Goal: Task Accomplishment & Management: Use online tool/utility

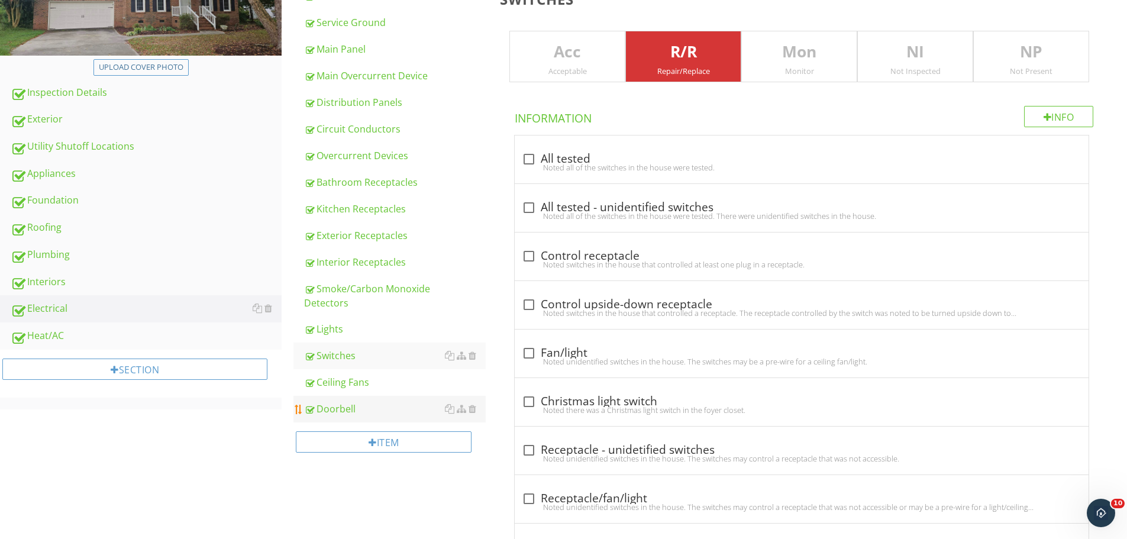
scroll to position [315, 0]
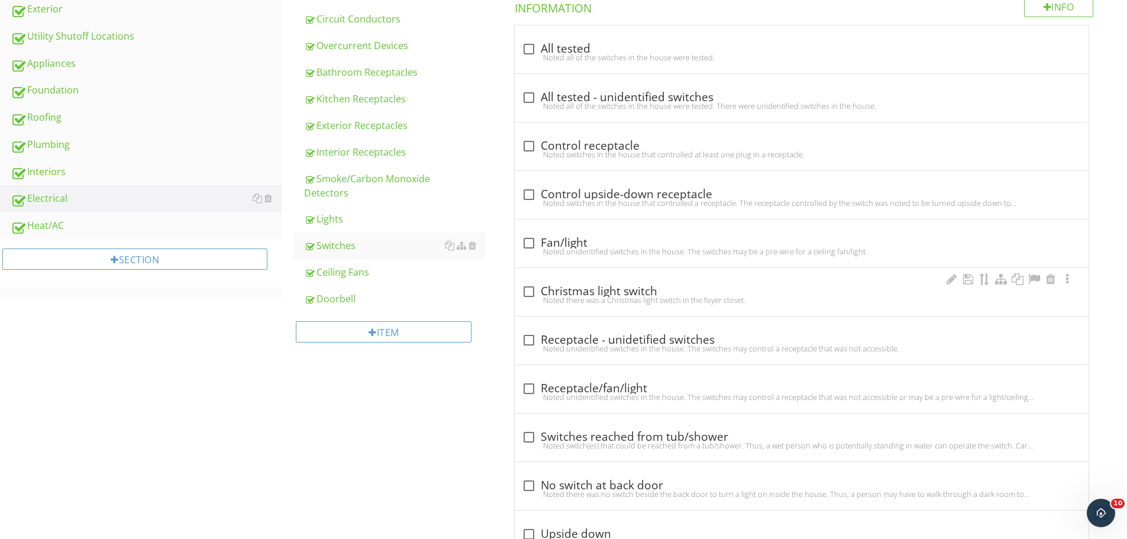
drag, startPoint x: 347, startPoint y: 269, endPoint x: 601, endPoint y: 272, distance: 254.5
click at [347, 269] on div "Ceiling Fans" at bounding box center [395, 272] width 182 height 14
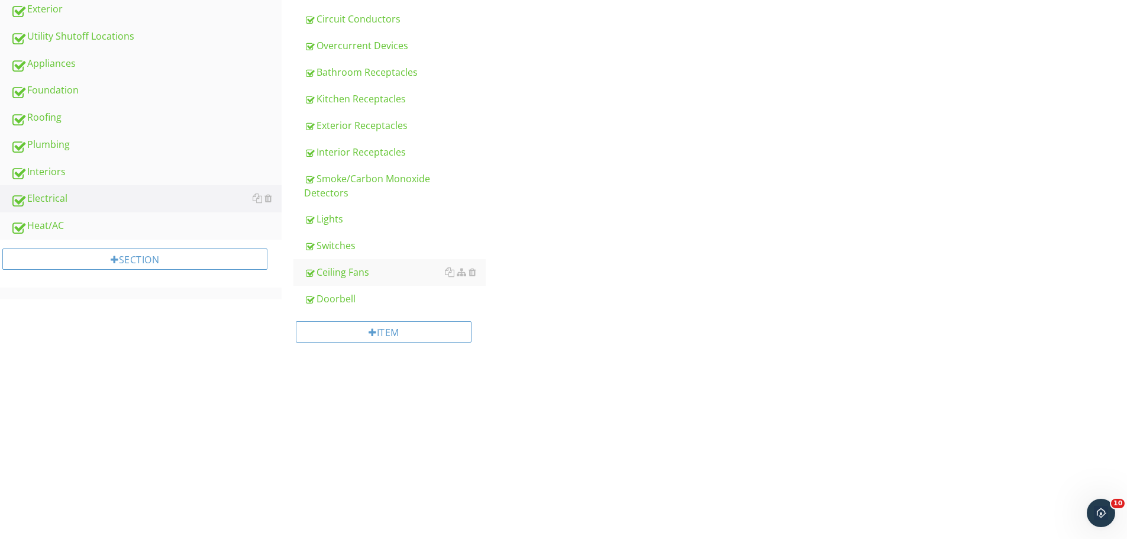
type input "Breakfast Room"
type input "Left Front Bedroom"
type input "Breakfast Room"
type input "Left Front Bedroom"
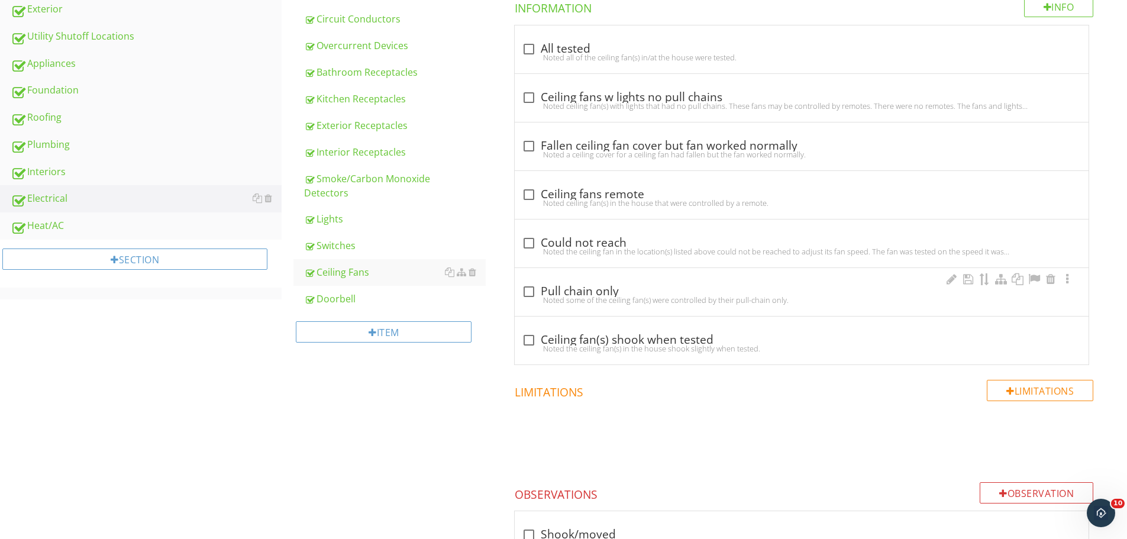
type input "Breakfast Room"
type input "Left Front Bedroom"
type input "Breakfast Room"
type input "Left Front Bedroom"
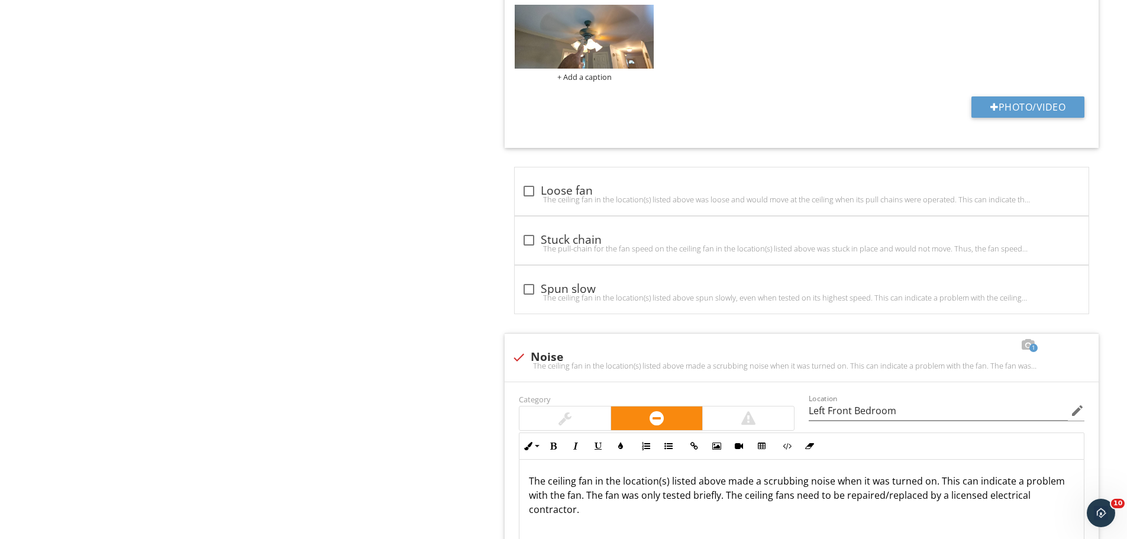
scroll to position [1420, 0]
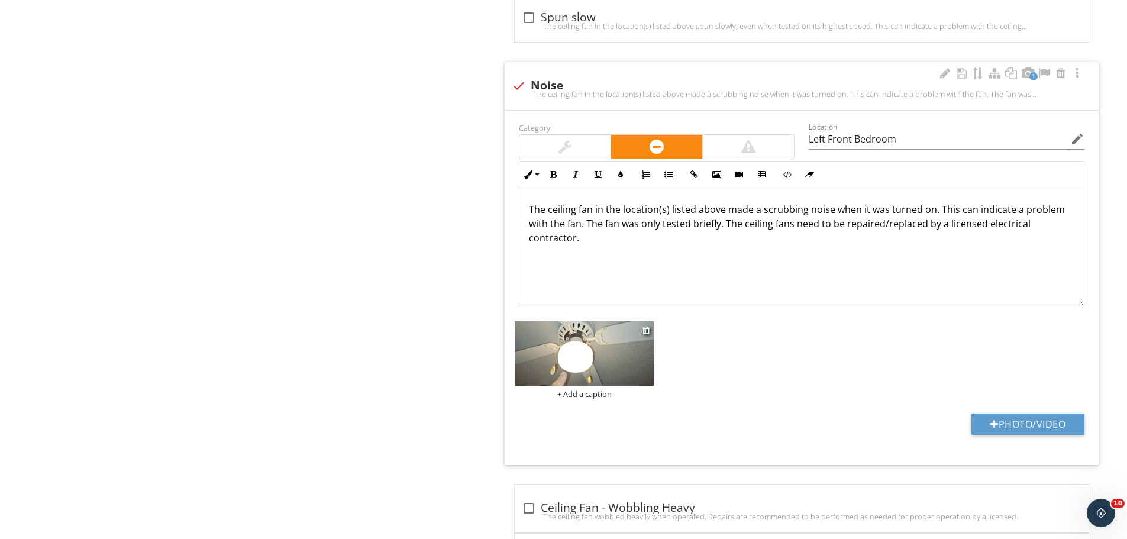
click at [587, 367] on img at bounding box center [584, 353] width 139 height 64
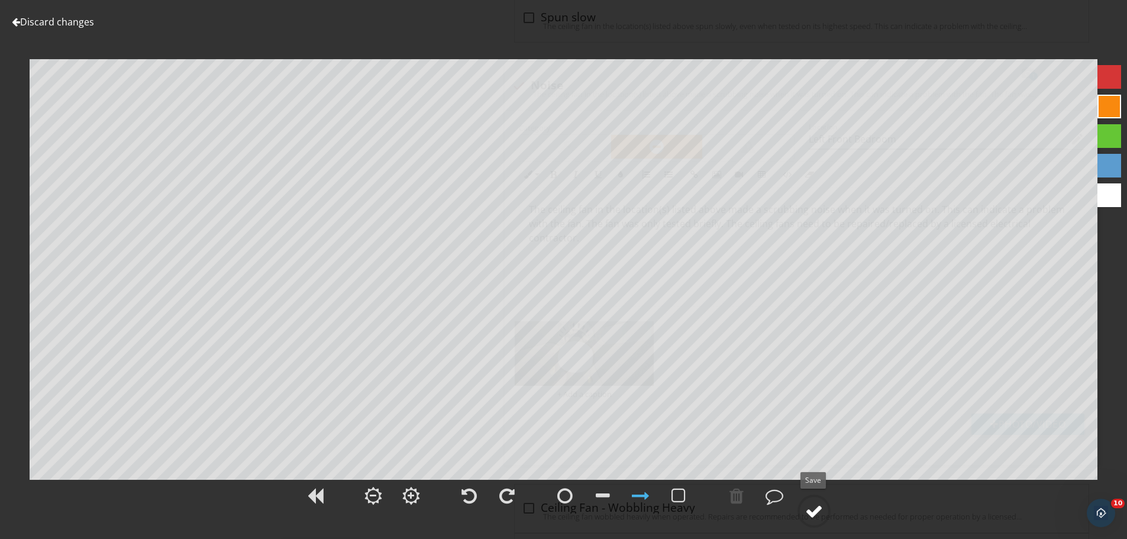
click at [814, 510] on div at bounding box center [814, 511] width 18 height 18
type input "Breakfast Room"
type input "Left Front Bedroom"
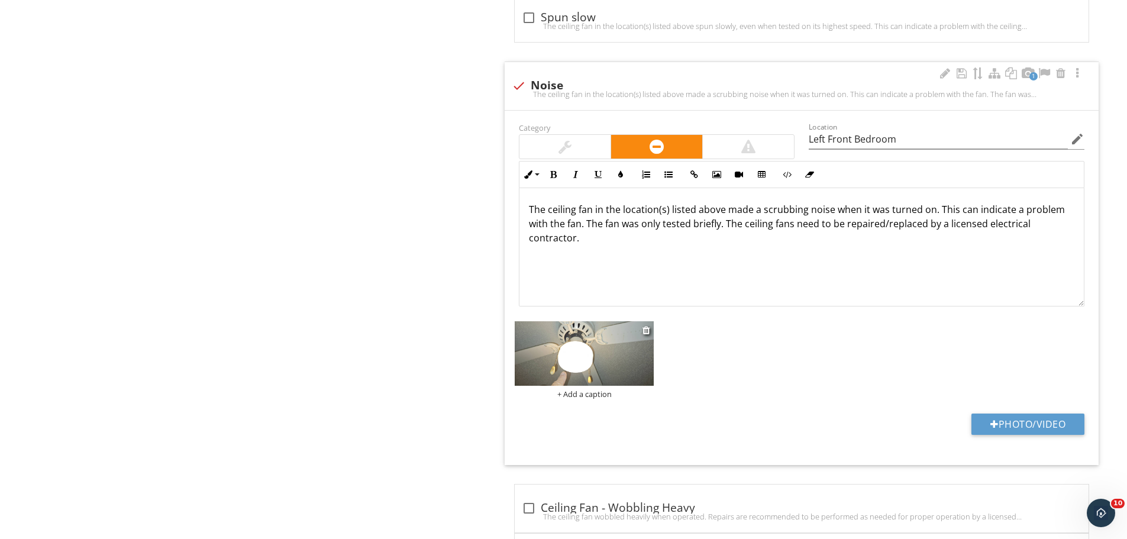
click at [595, 343] on img at bounding box center [584, 353] width 139 height 64
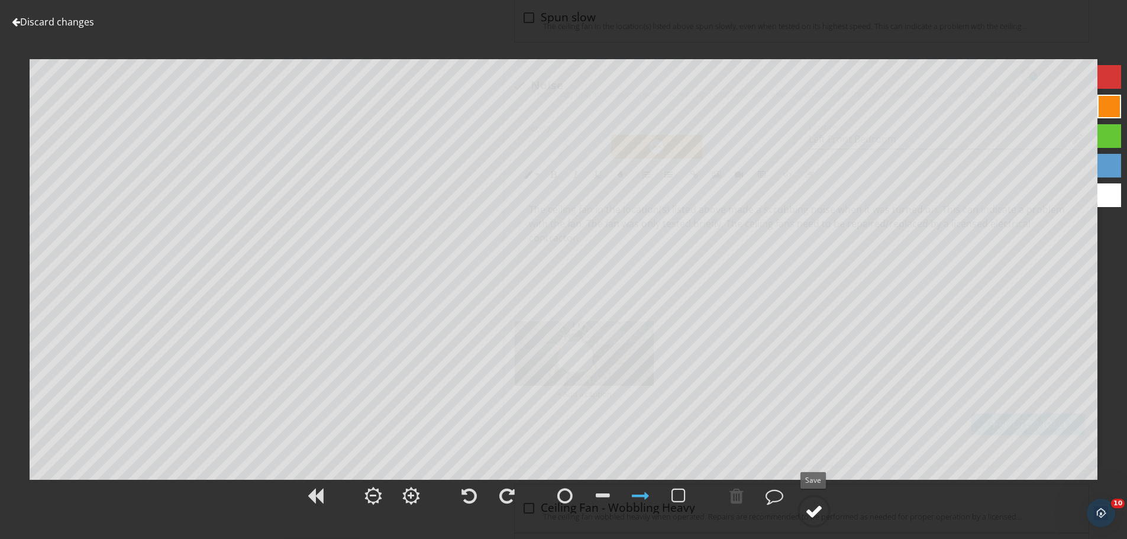
click at [818, 515] on div at bounding box center [814, 511] width 18 height 18
type input "Breakfast Room"
type input "Left Front Bedroom"
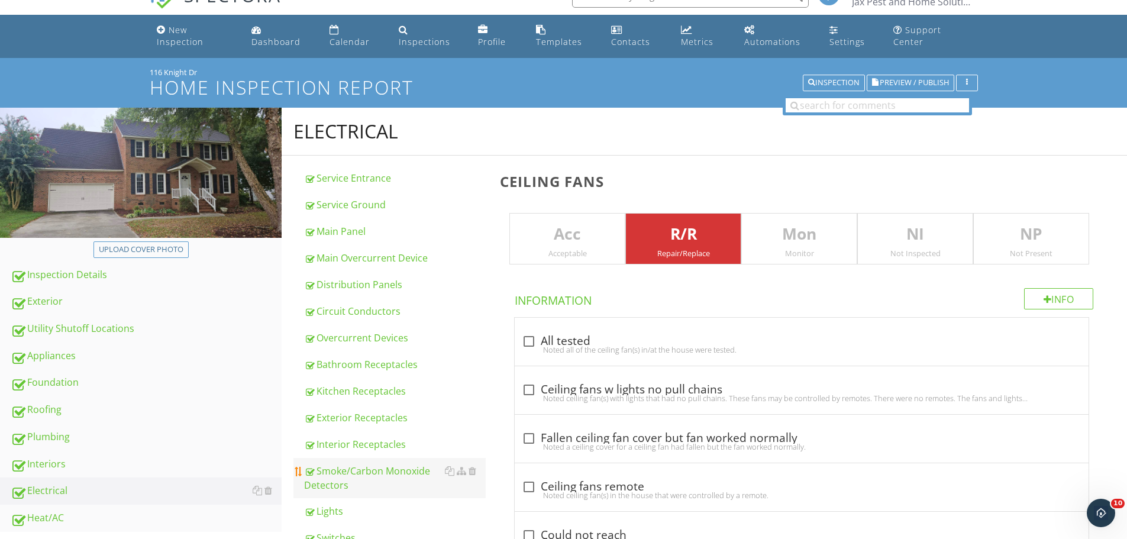
scroll to position [0, 0]
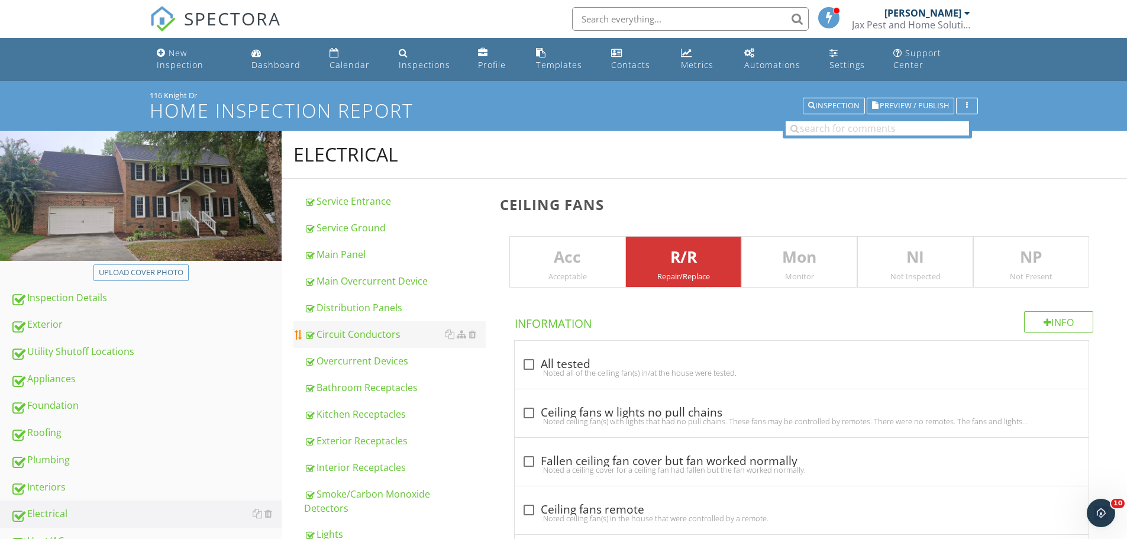
drag, startPoint x: 33, startPoint y: 487, endPoint x: 314, endPoint y: 339, distance: 317.1
click at [33, 487] on div "Interiors" at bounding box center [146, 487] width 271 height 15
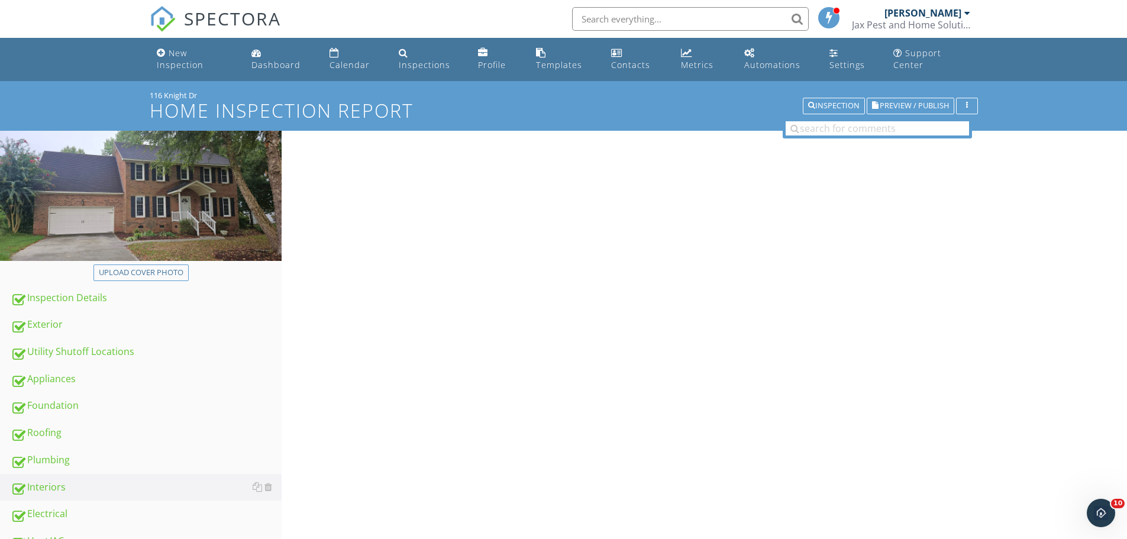
type input "Master Bathroom Closet"
type input "Hall Bathroom"
type input "Master Bathroom Closet"
type input "Hall Bathroom"
type input "Master Bathroom Closet"
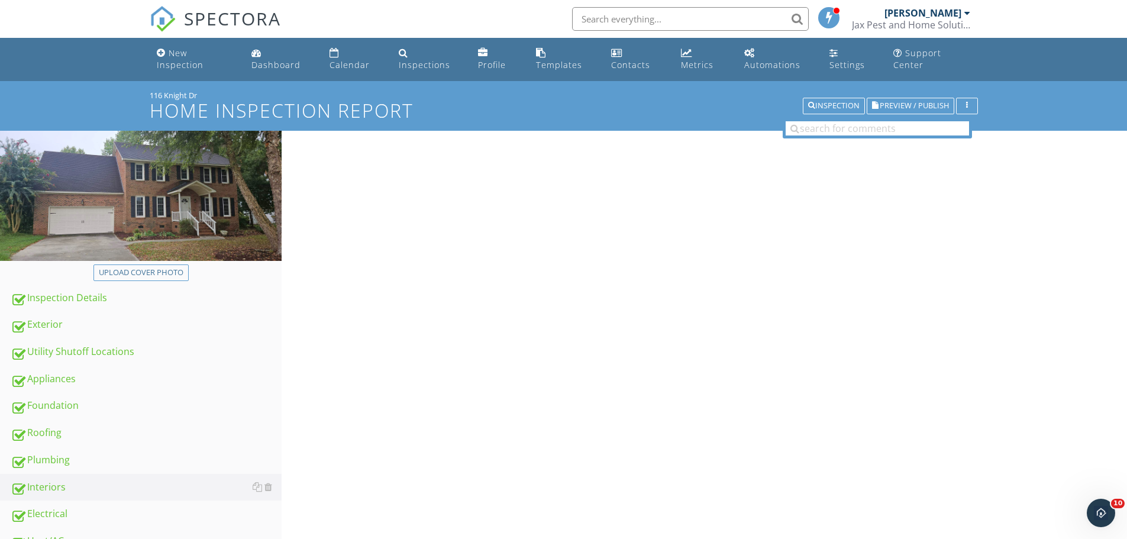
type input "Hall Bathroom"
type input "Master Bathroom Closet"
type input "Hall Bathroom"
type input "Master Bathroom Closet"
type input "Hall Bathroom"
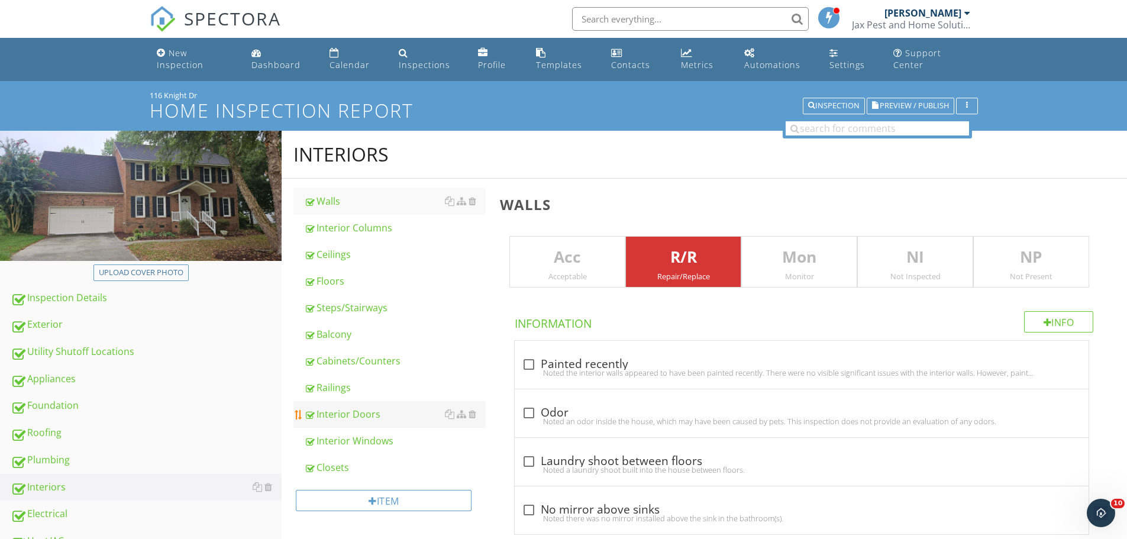
click at [345, 414] on div "Interior Doors" at bounding box center [395, 414] width 182 height 14
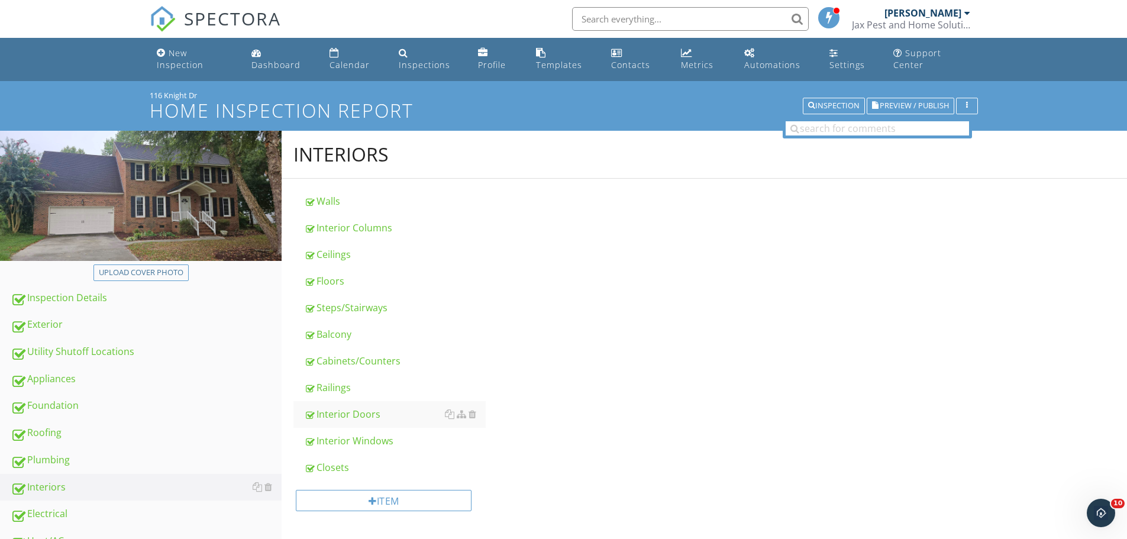
type input "Left Rear Bedroom"
type input "Up Sitting Room"
type input "Laundry Room"
type input "Left Rear Bedroom"
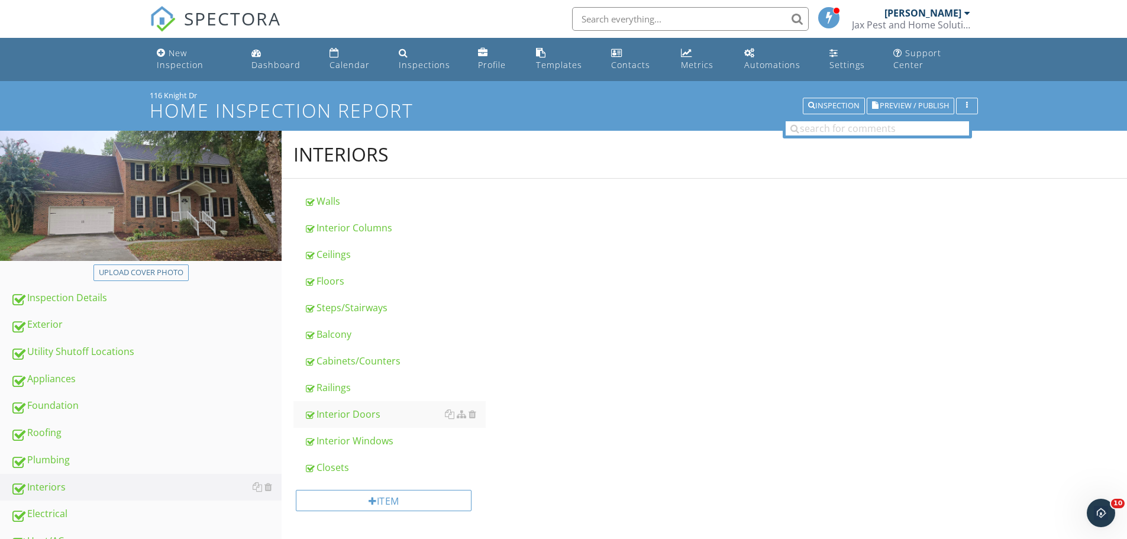
type input "Up Sitting Room"
type input "Laundry Room"
type input "Left Rear Bedroom"
type input "Up Sitting Room"
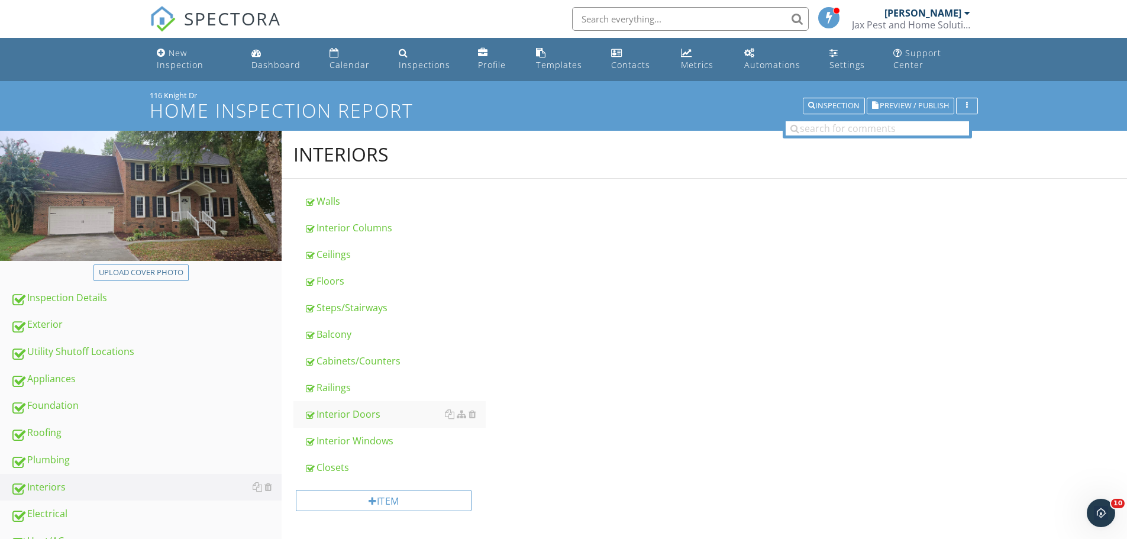
type input "Up Sitting Room"
type input "Laundry Room"
type input "Left Rear Bedroom"
type input "Up Sitting Room"
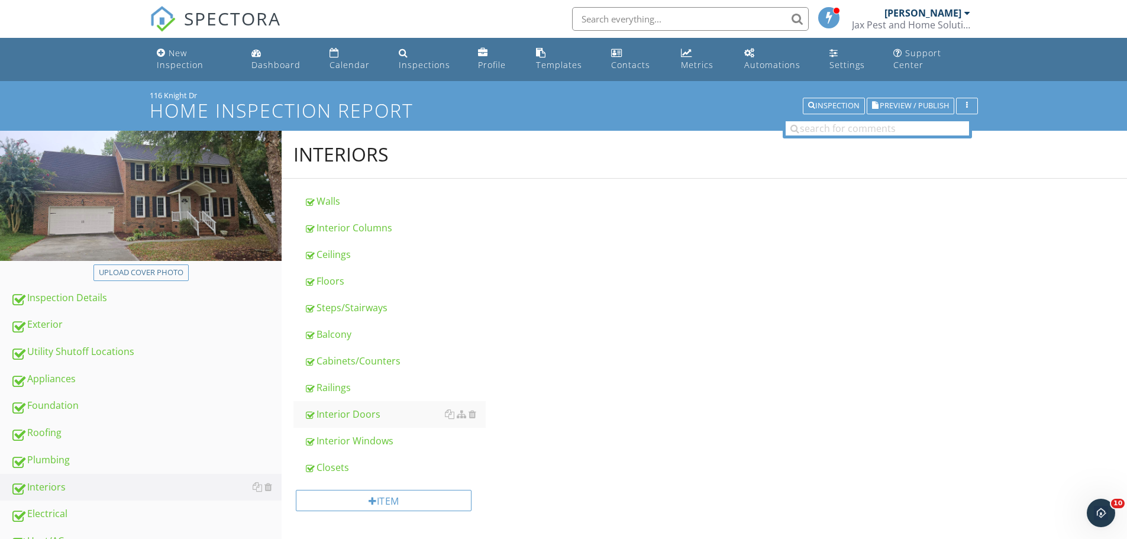
type input "Laundry Room"
type input "Left Rear Bedroom"
type input "Up Sitting Room"
type input "Laundry Room"
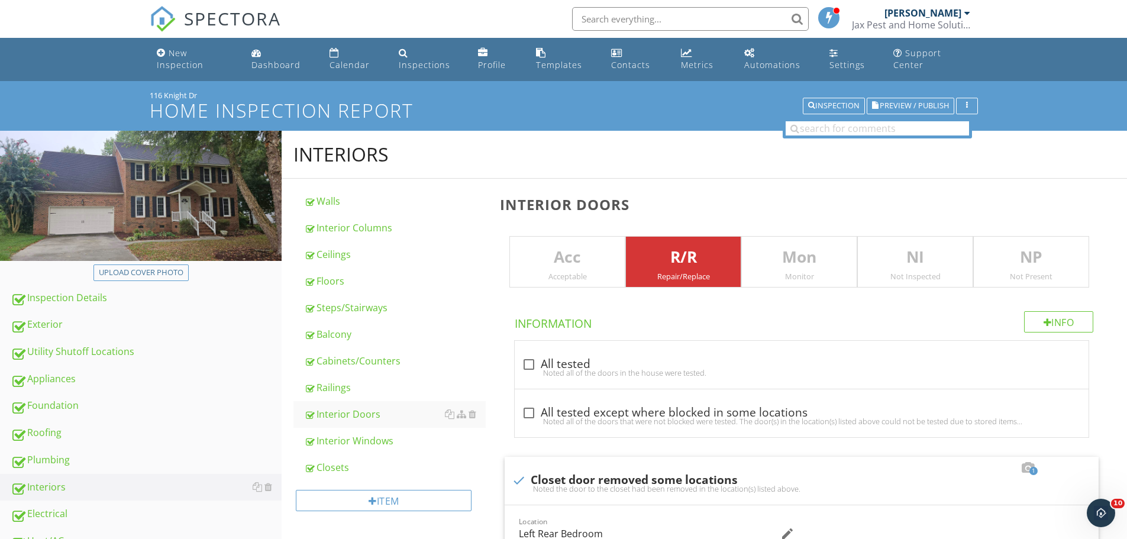
type input "Left Rear Bedroom"
type input "Up Sitting Room"
type input "Laundry Room"
click at [332, 252] on div "Ceilings" at bounding box center [395, 254] width 182 height 14
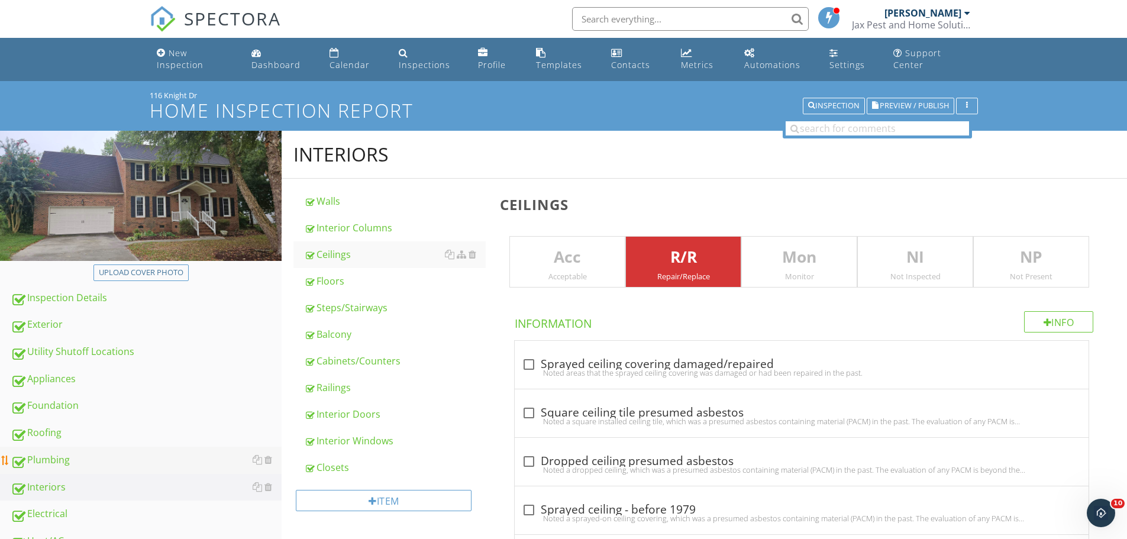
click at [57, 463] on div "Plumbing" at bounding box center [146, 460] width 271 height 15
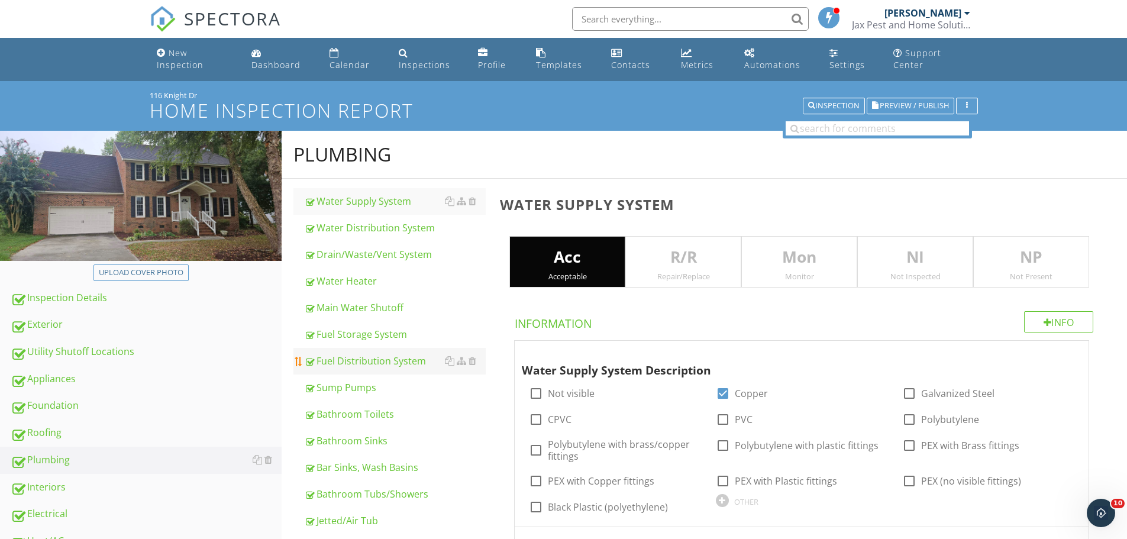
click at [364, 360] on div "Fuel Distribution System" at bounding box center [395, 361] width 182 height 14
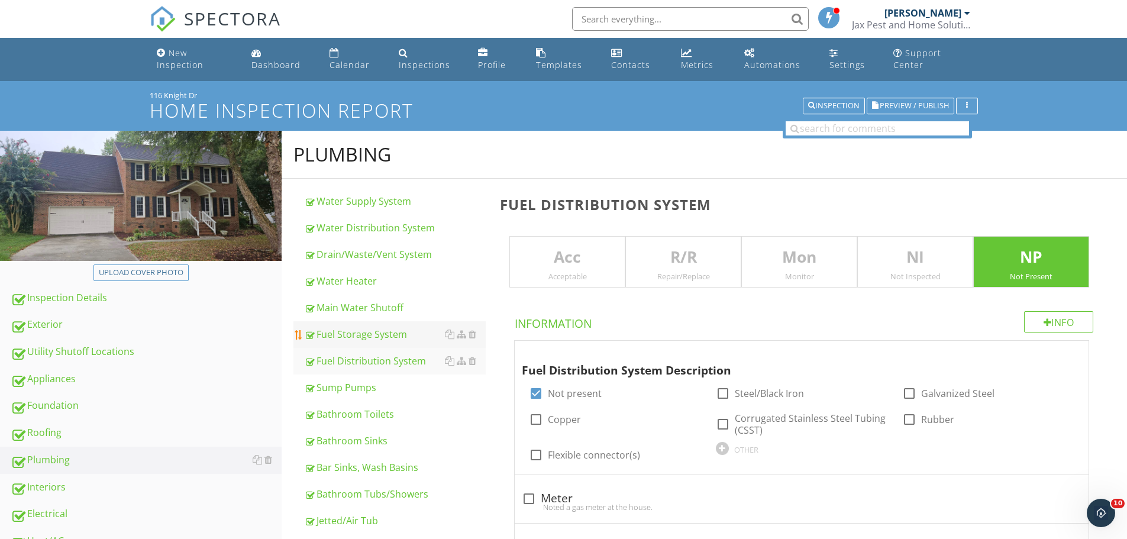
click at [368, 337] on div "Fuel Storage System" at bounding box center [395, 334] width 182 height 14
